Goal: Task Accomplishment & Management: Manage account settings

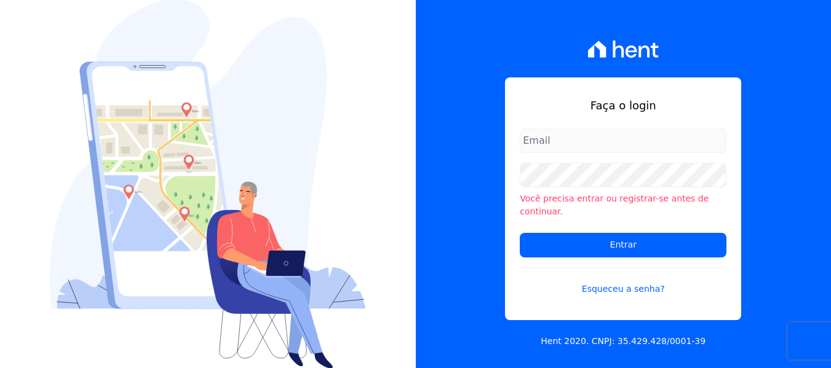
type input "[EMAIL_ADDRESS][DOMAIN_NAME]"
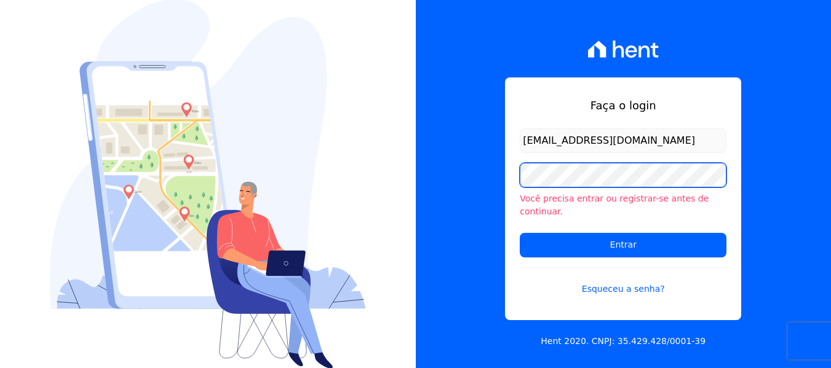
click at [520, 233] on input "Entrar" at bounding box center [623, 245] width 207 height 25
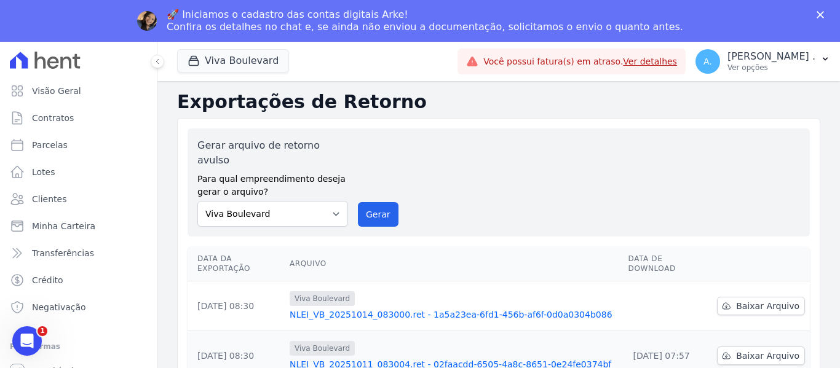
drag, startPoint x: 676, startPoint y: 28, endPoint x: 688, endPoint y: 28, distance: 11.7
click at [686, 22] on div "🚀 Iniciamos o cadastro das contas digitais Arke! Confira os detalhes no chat e,…" at bounding box center [420, 21] width 840 height 32
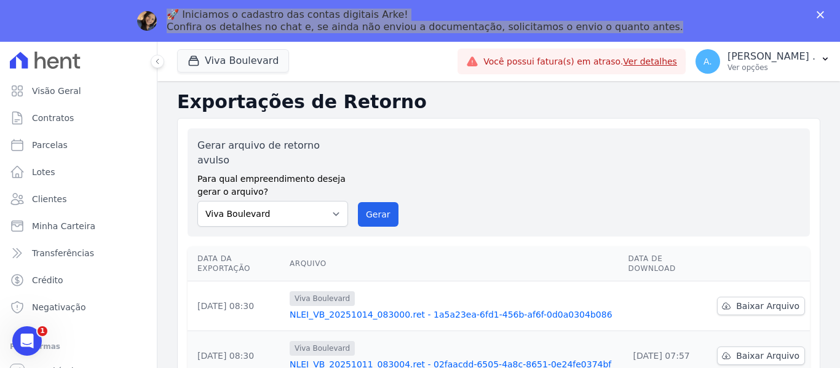
click at [677, 60] on link "Ver detalhes" at bounding box center [650, 62] width 54 height 10
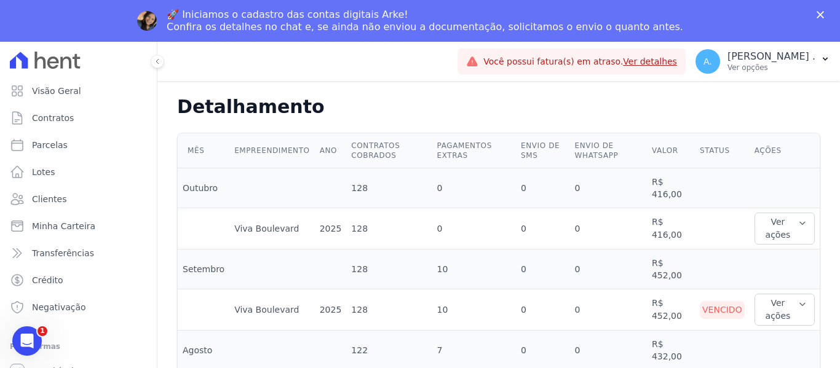
scroll to position [369, 0]
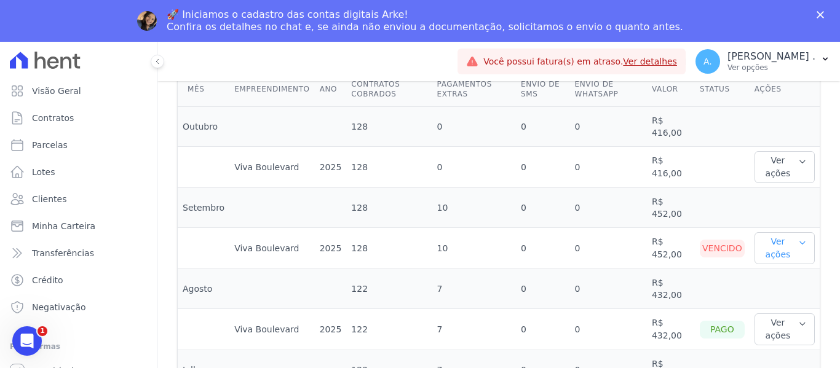
click at [762, 252] on button "Ver ações" at bounding box center [785, 248] width 60 height 32
click at [768, 290] on link "Ver boleto" at bounding box center [804, 288] width 91 height 13
